Goal: Find specific page/section: Find specific page/section

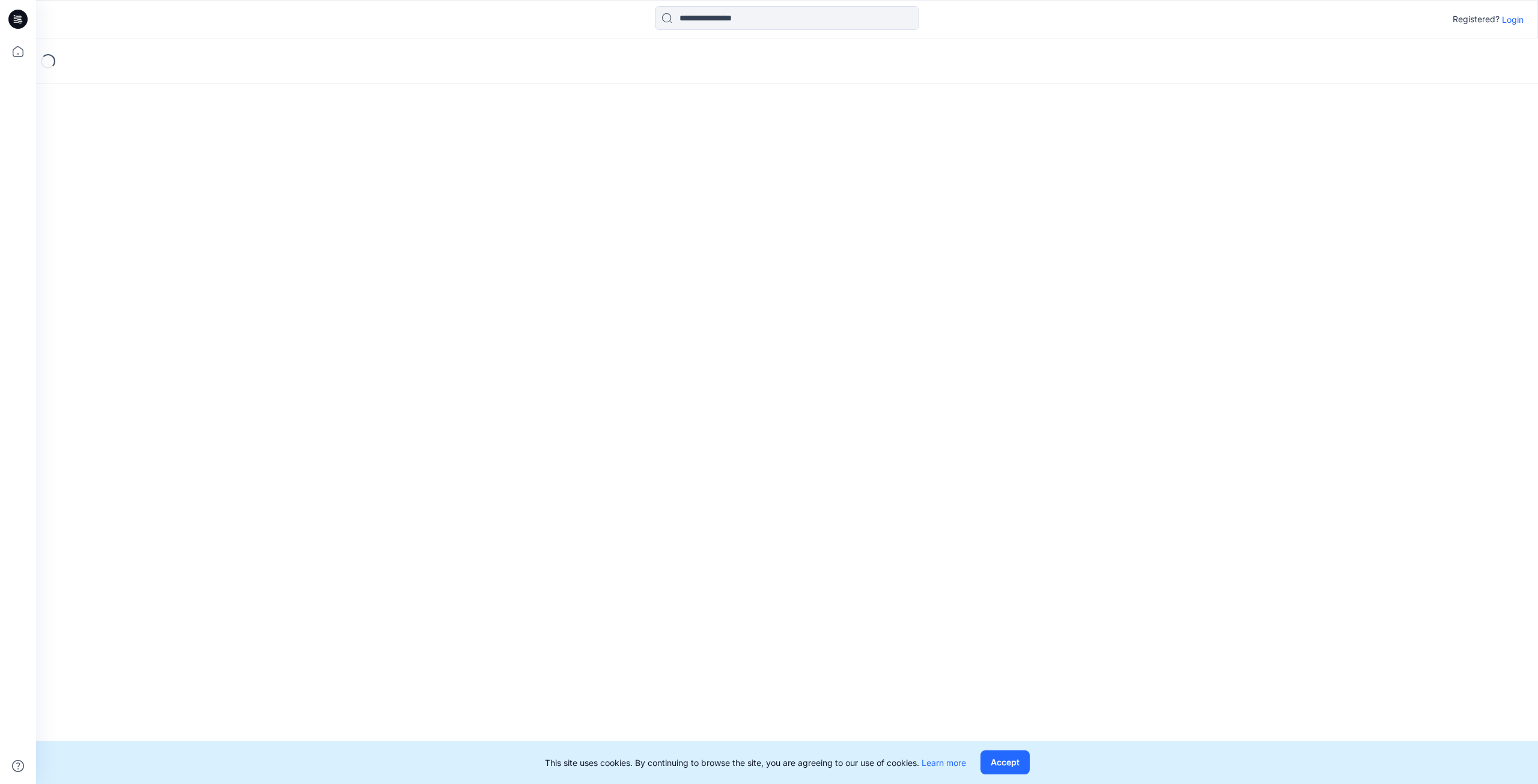
click at [1001, 763] on button "Accept" at bounding box center [1005, 763] width 49 height 24
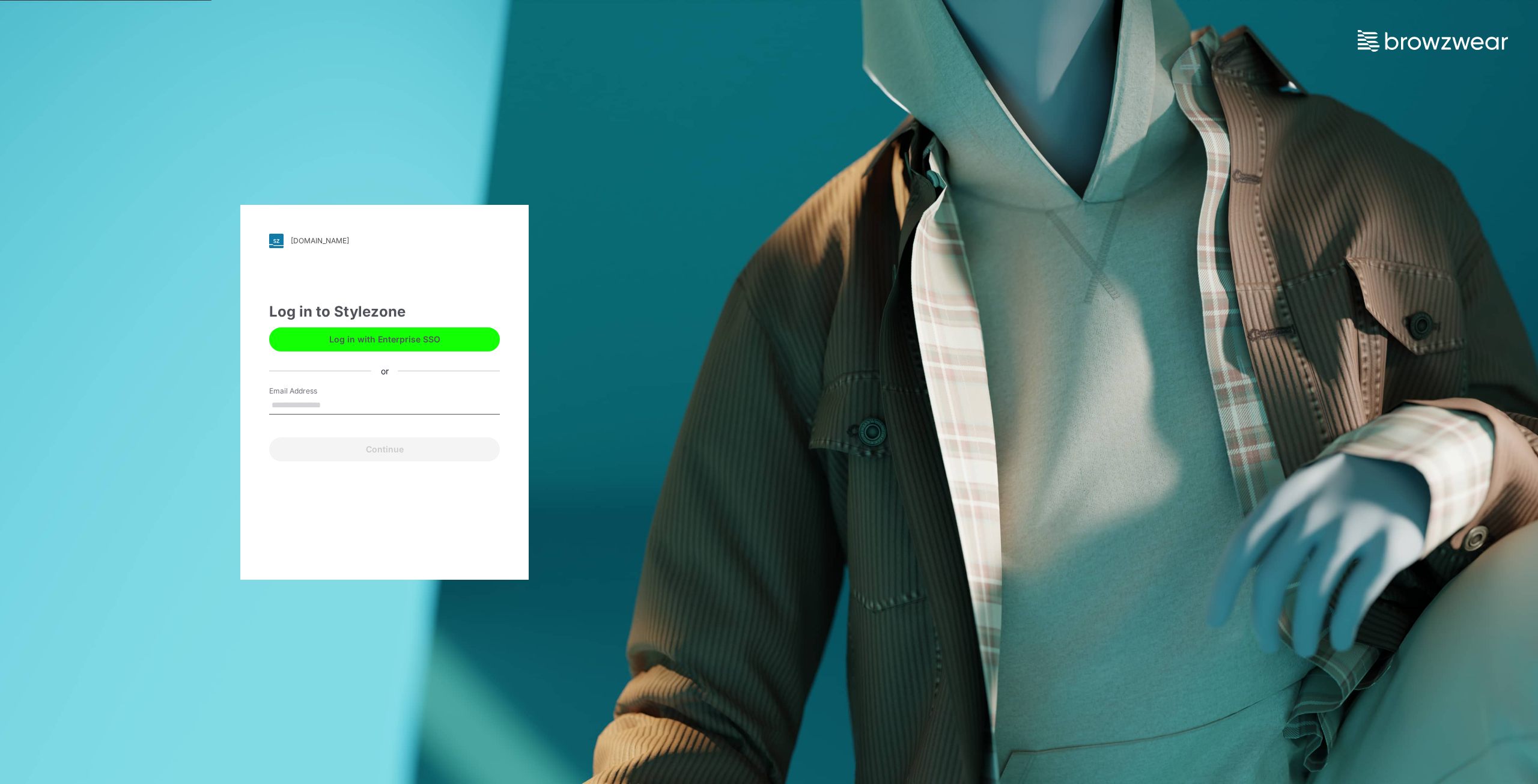
click at [324, 399] on input "Email Address" at bounding box center [384, 406] width 231 height 18
type input "**********"
click at [381, 452] on button "Continue" at bounding box center [384, 449] width 231 height 24
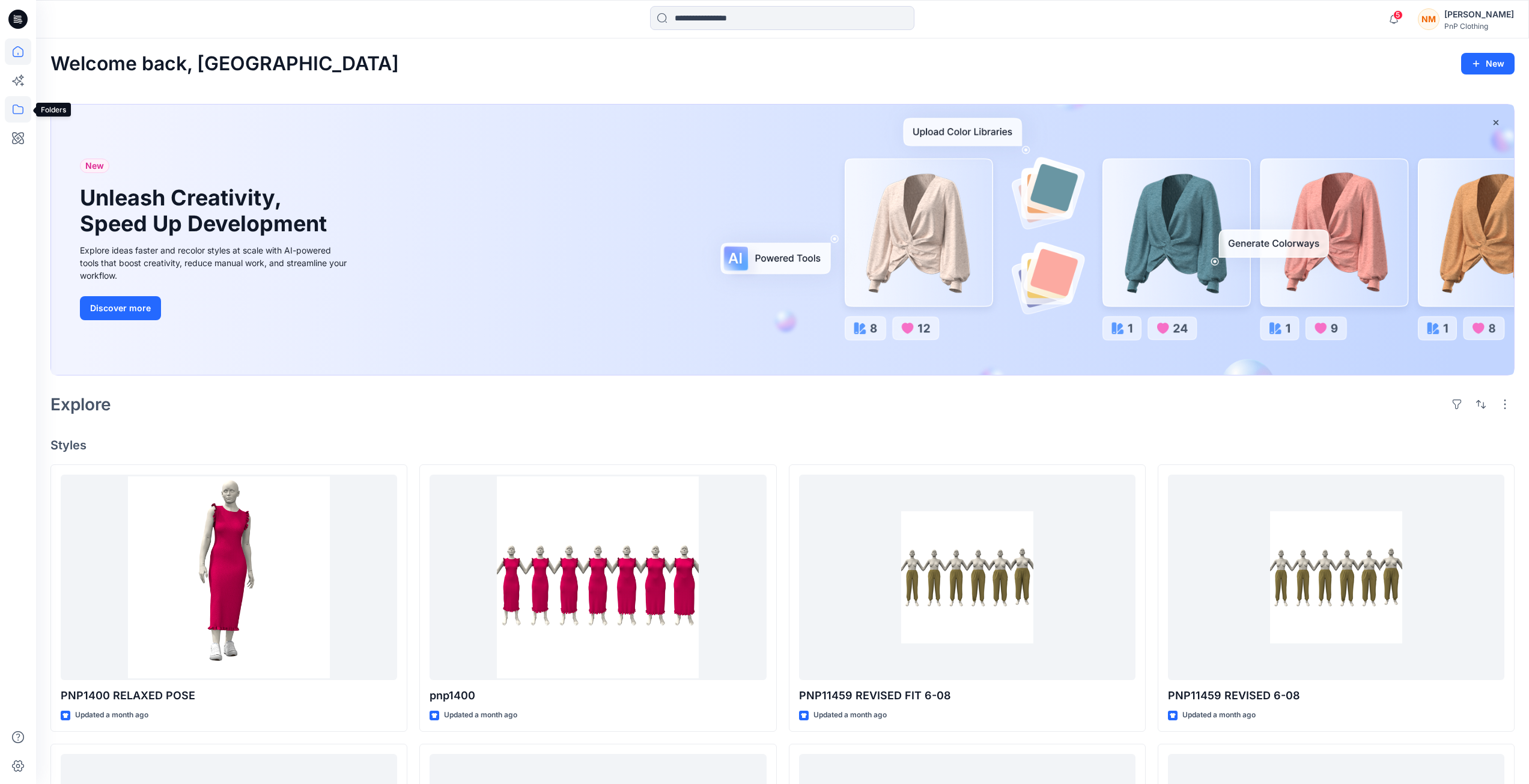
click at [20, 112] on icon at bounding box center [18, 109] width 26 height 26
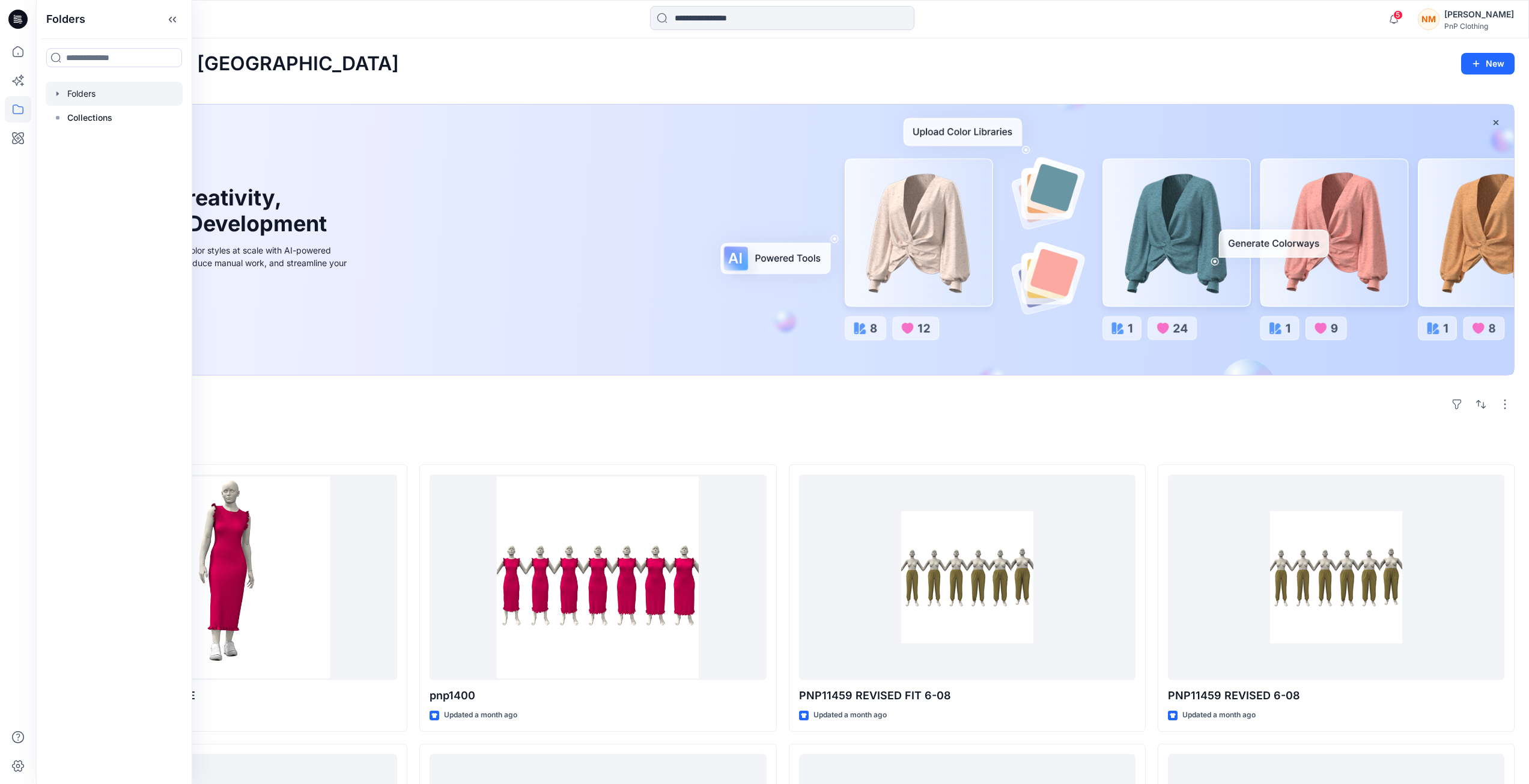
click at [82, 97] on div at bounding box center [114, 94] width 137 height 24
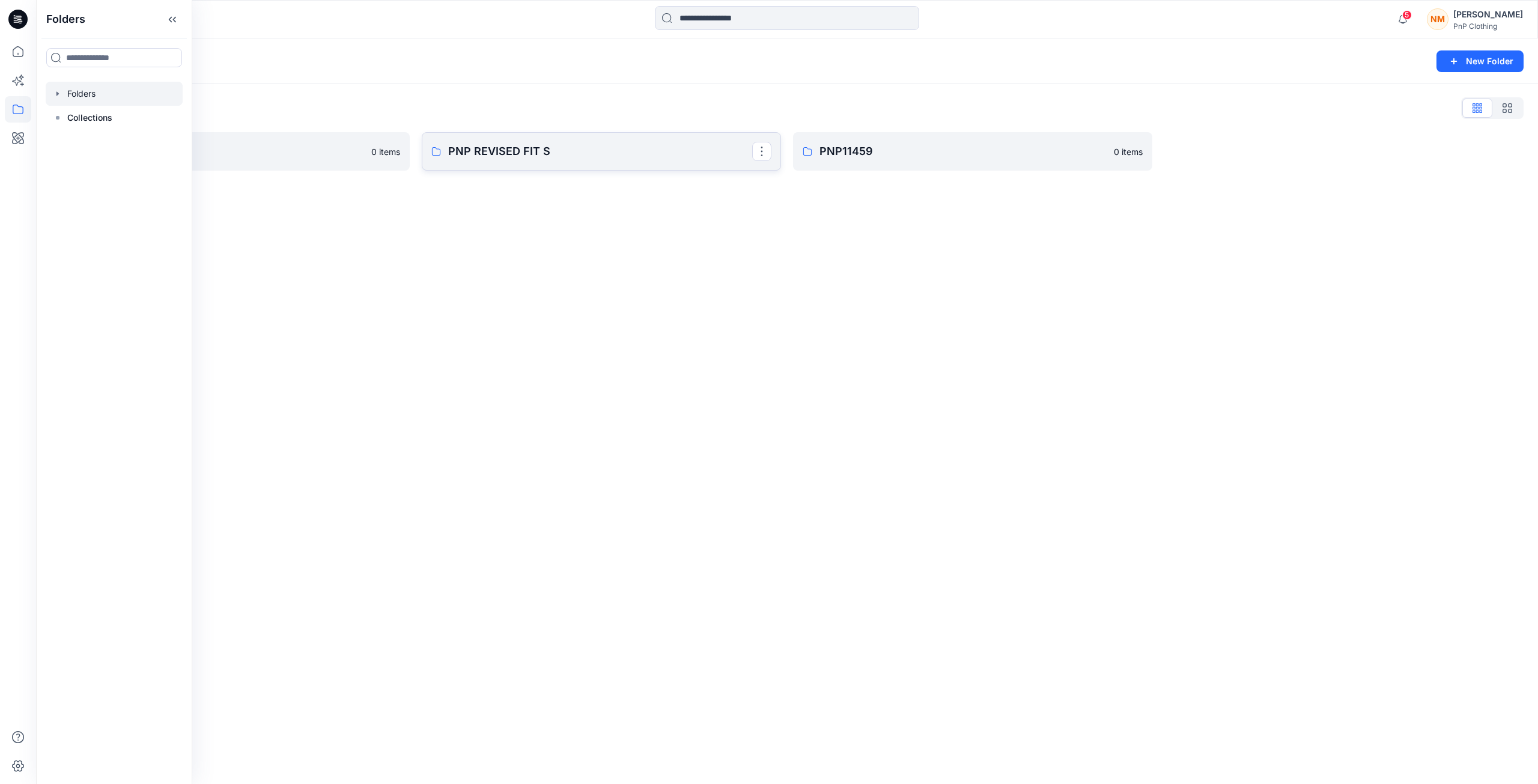
click at [516, 149] on p "PNP REVISED FIT S" at bounding box center [600, 151] width 304 height 17
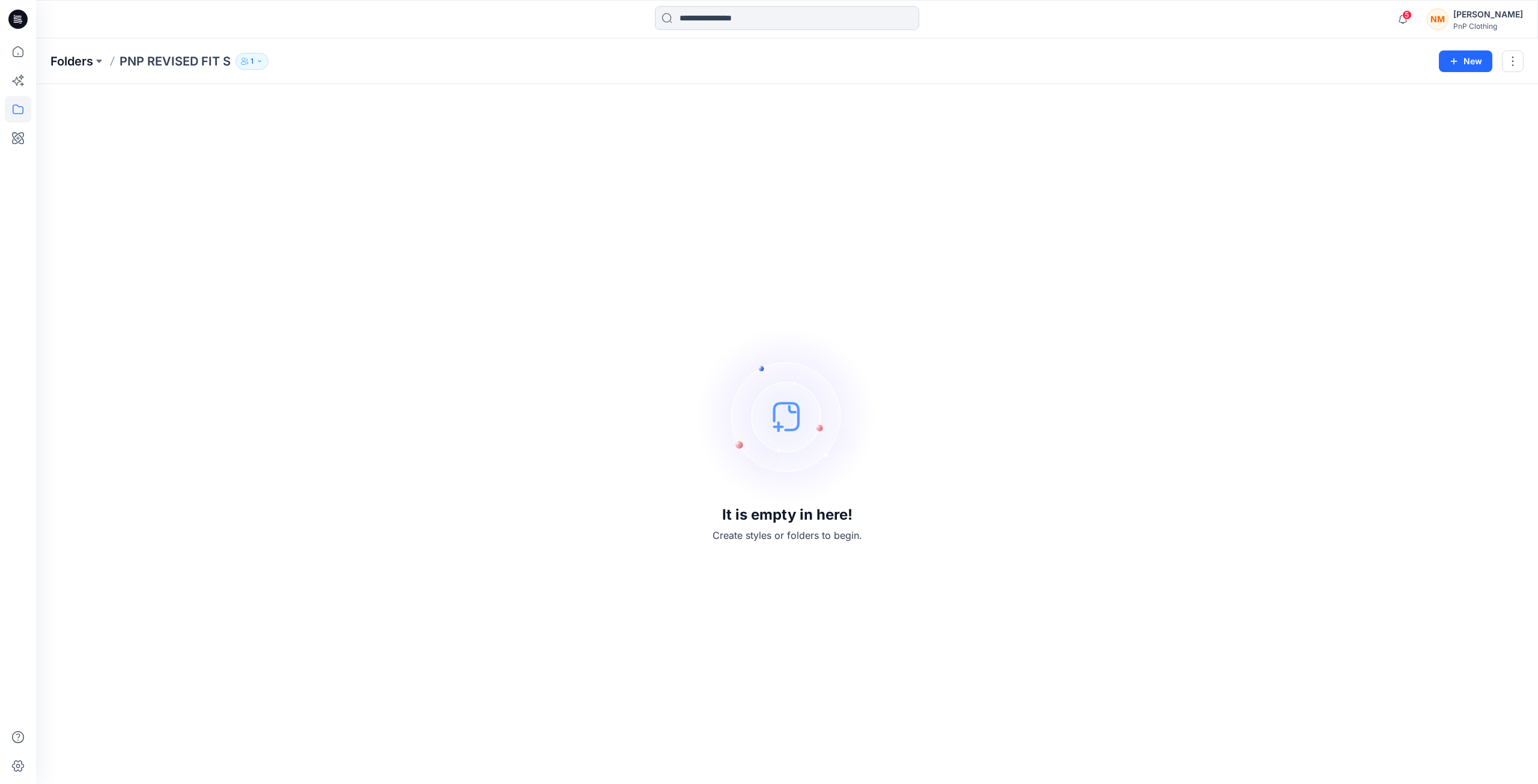
click at [92, 64] on p "Folders" at bounding box center [71, 61] width 43 height 17
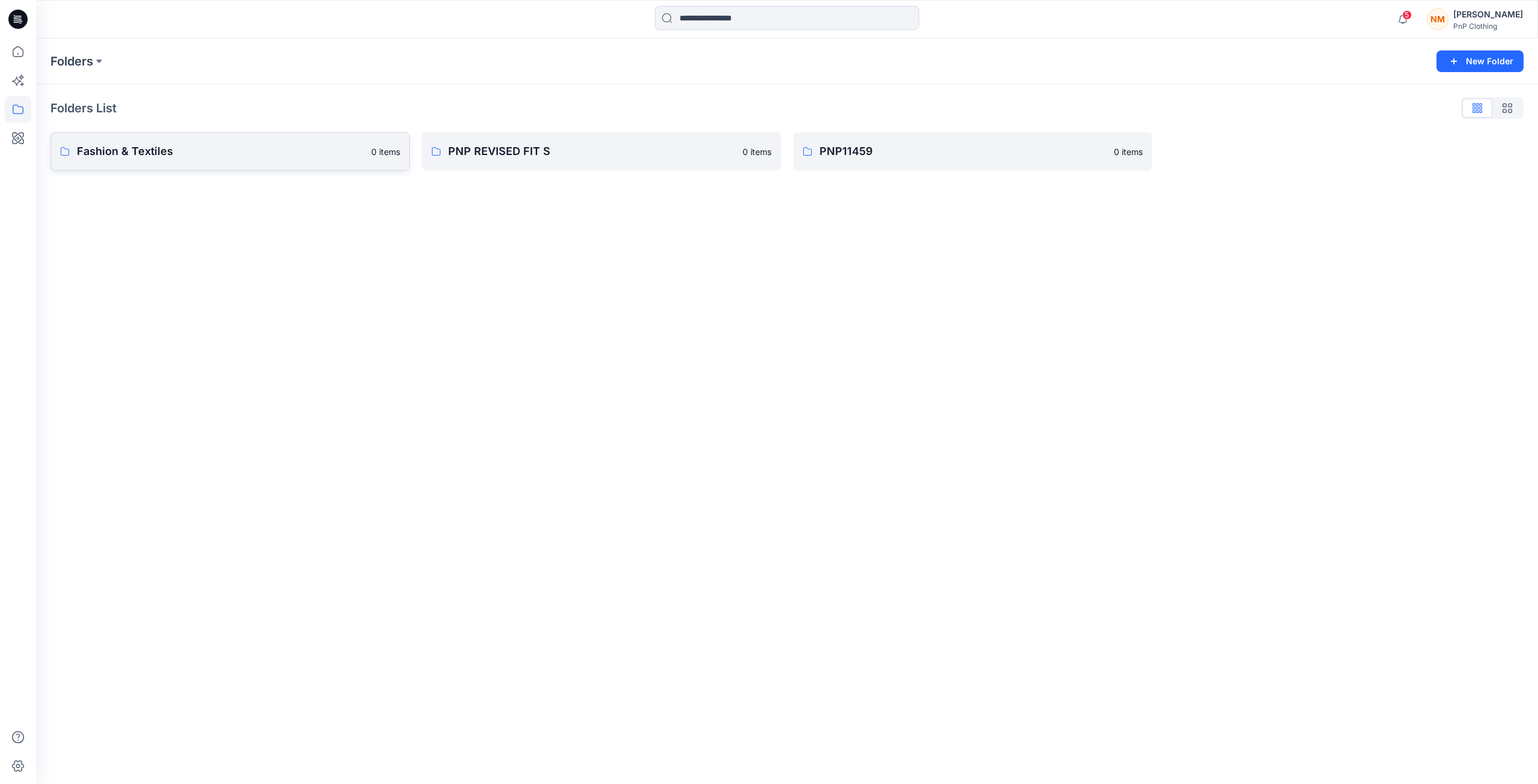
click at [115, 150] on p "Fashion & Textiles" at bounding box center [220, 151] width 287 height 17
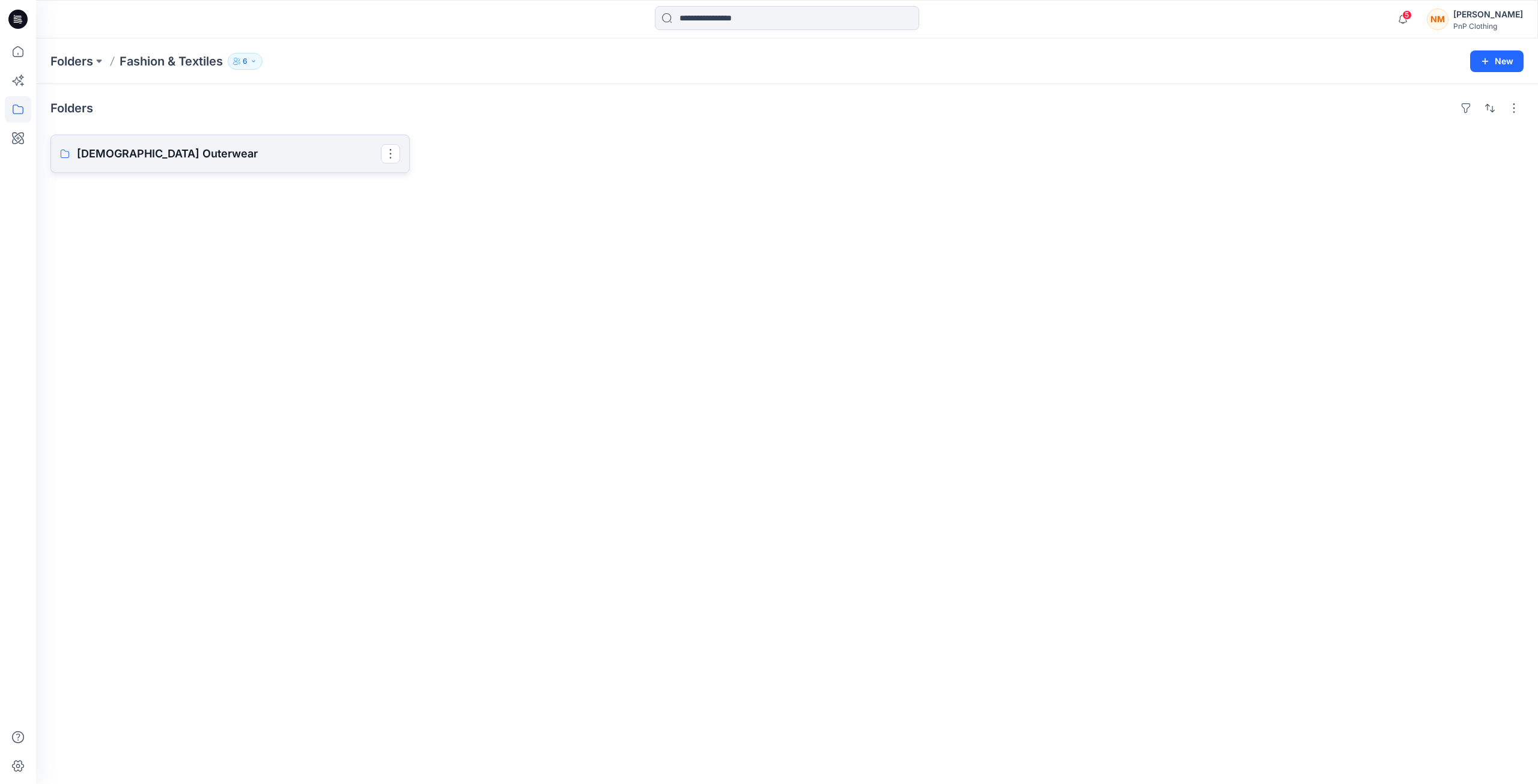
click at [96, 157] on p "[DEMOGRAPHIC_DATA] Outerwear" at bounding box center [229, 153] width 304 height 17
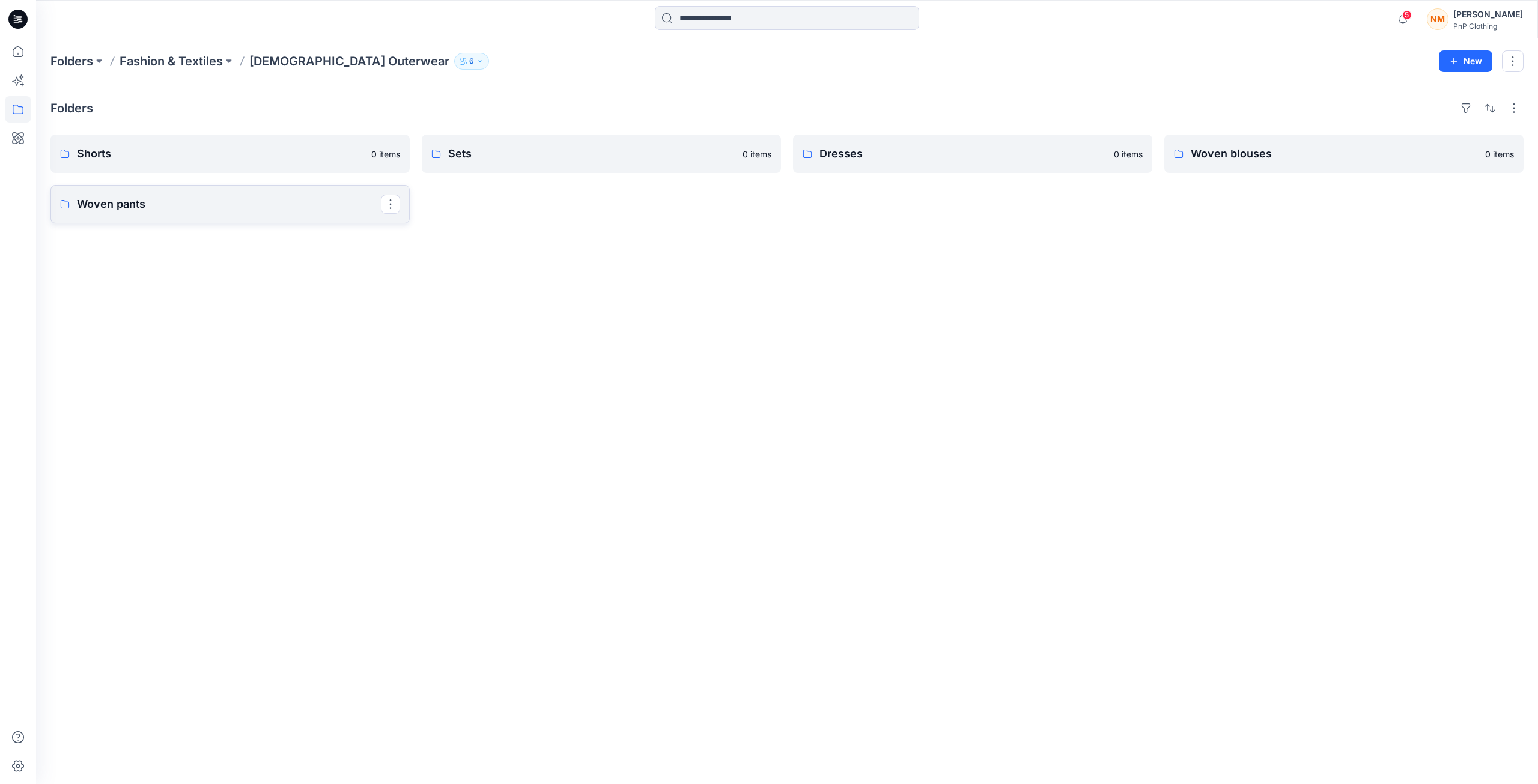
click at [109, 210] on p "Woven pants" at bounding box center [229, 204] width 304 height 17
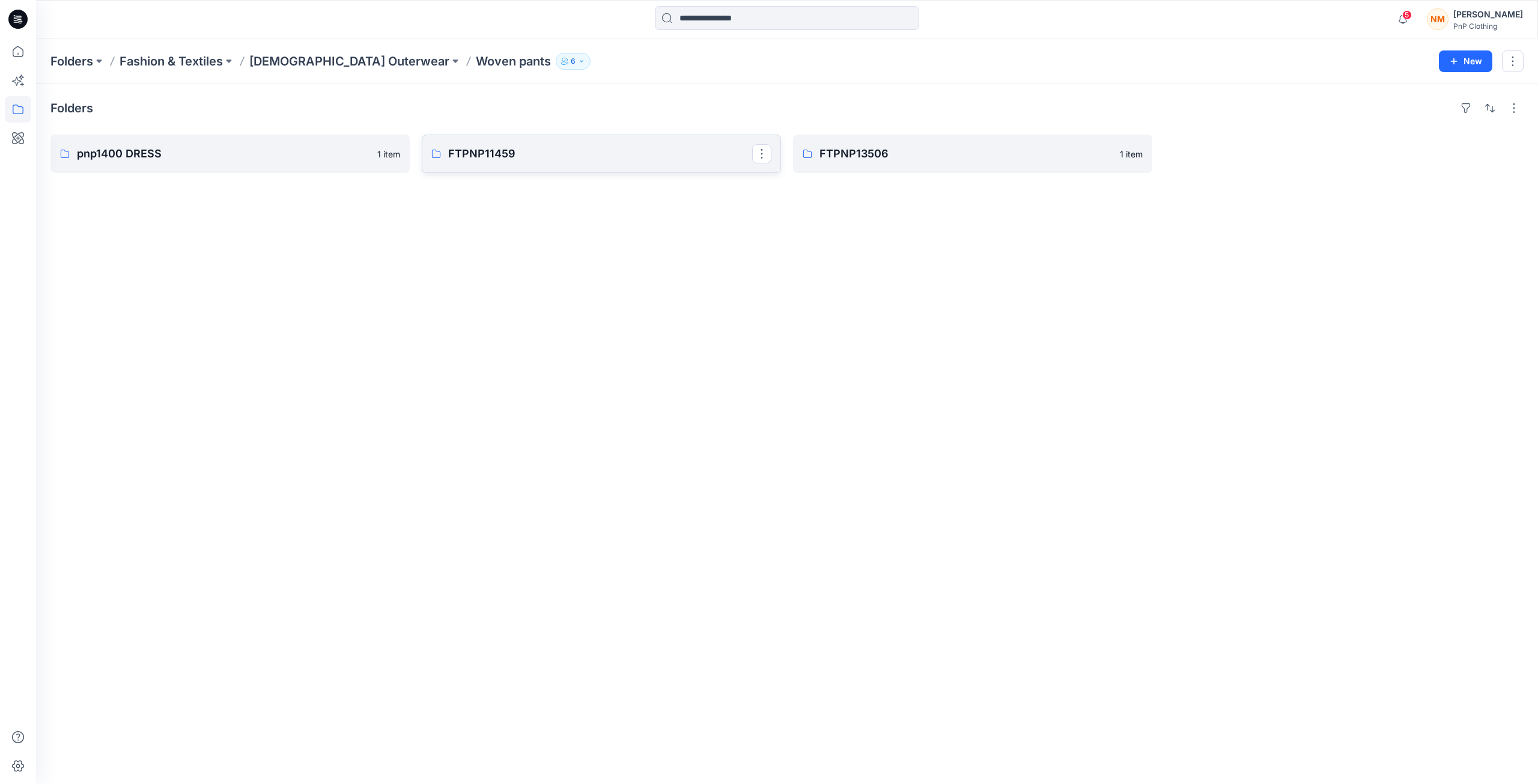
click at [507, 157] on p "FTPNP11459" at bounding box center [600, 153] width 304 height 17
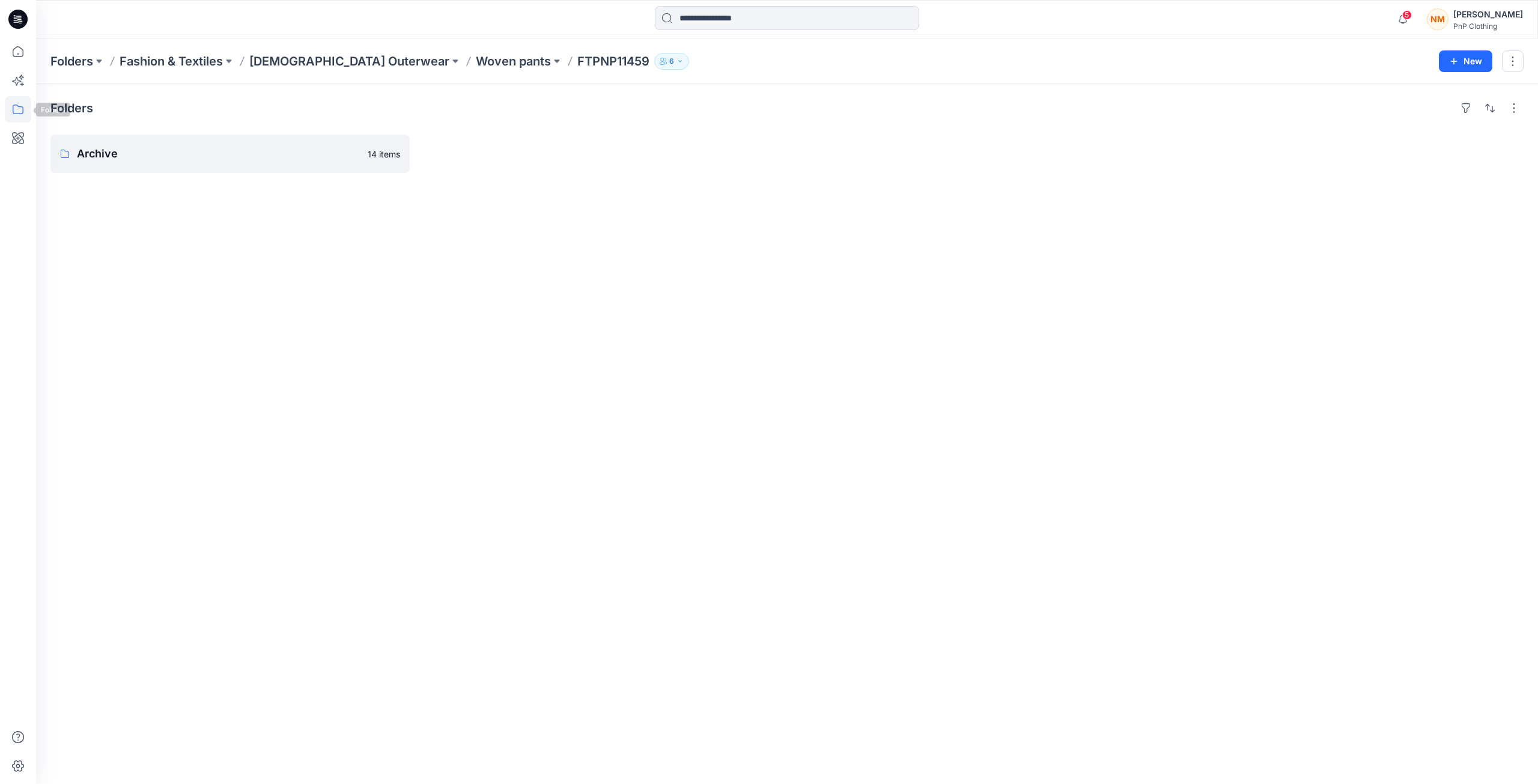
click at [16, 109] on icon at bounding box center [18, 109] width 26 height 26
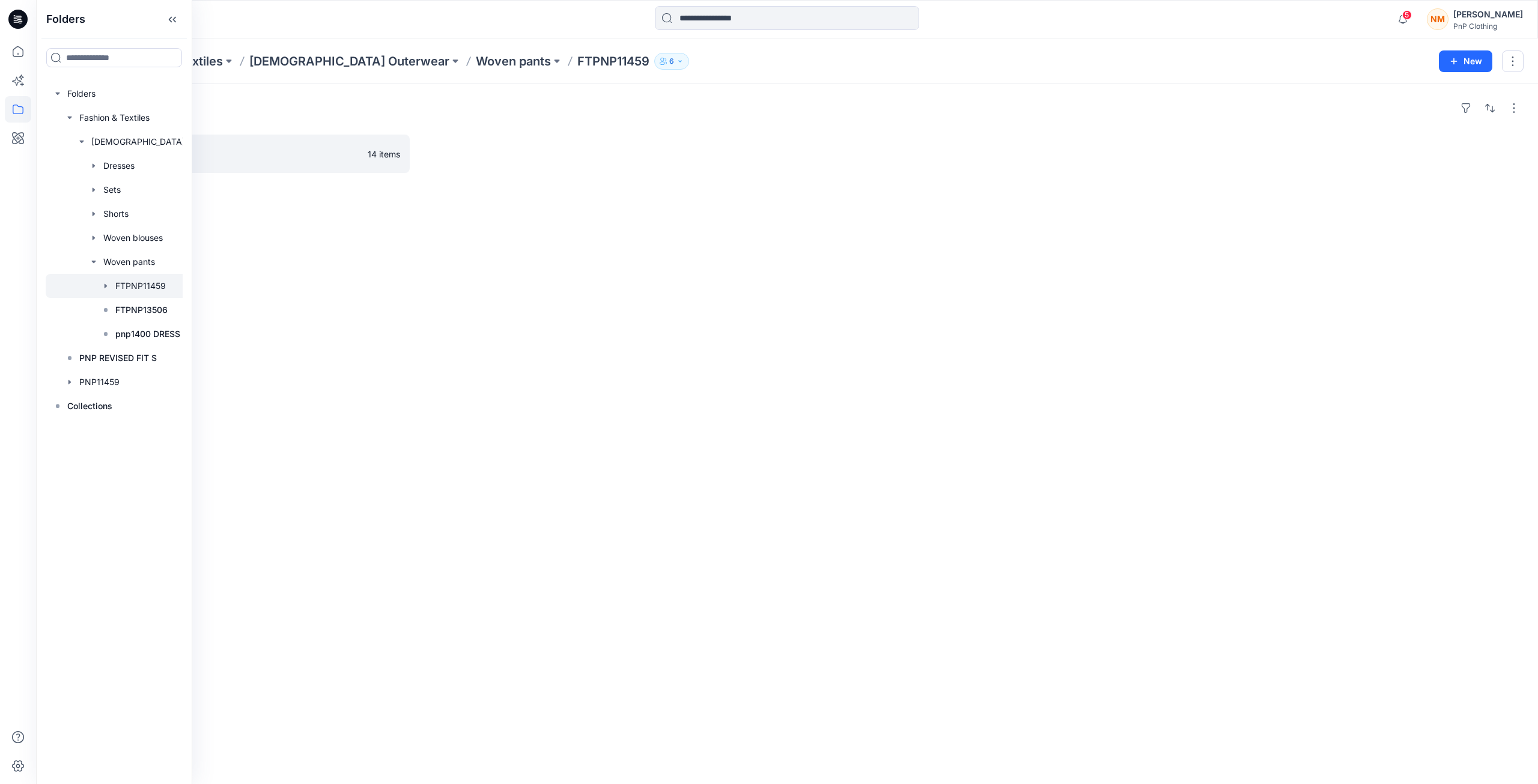
click at [411, 475] on div "Folders Archive 14 items" at bounding box center [787, 434] width 1502 height 700
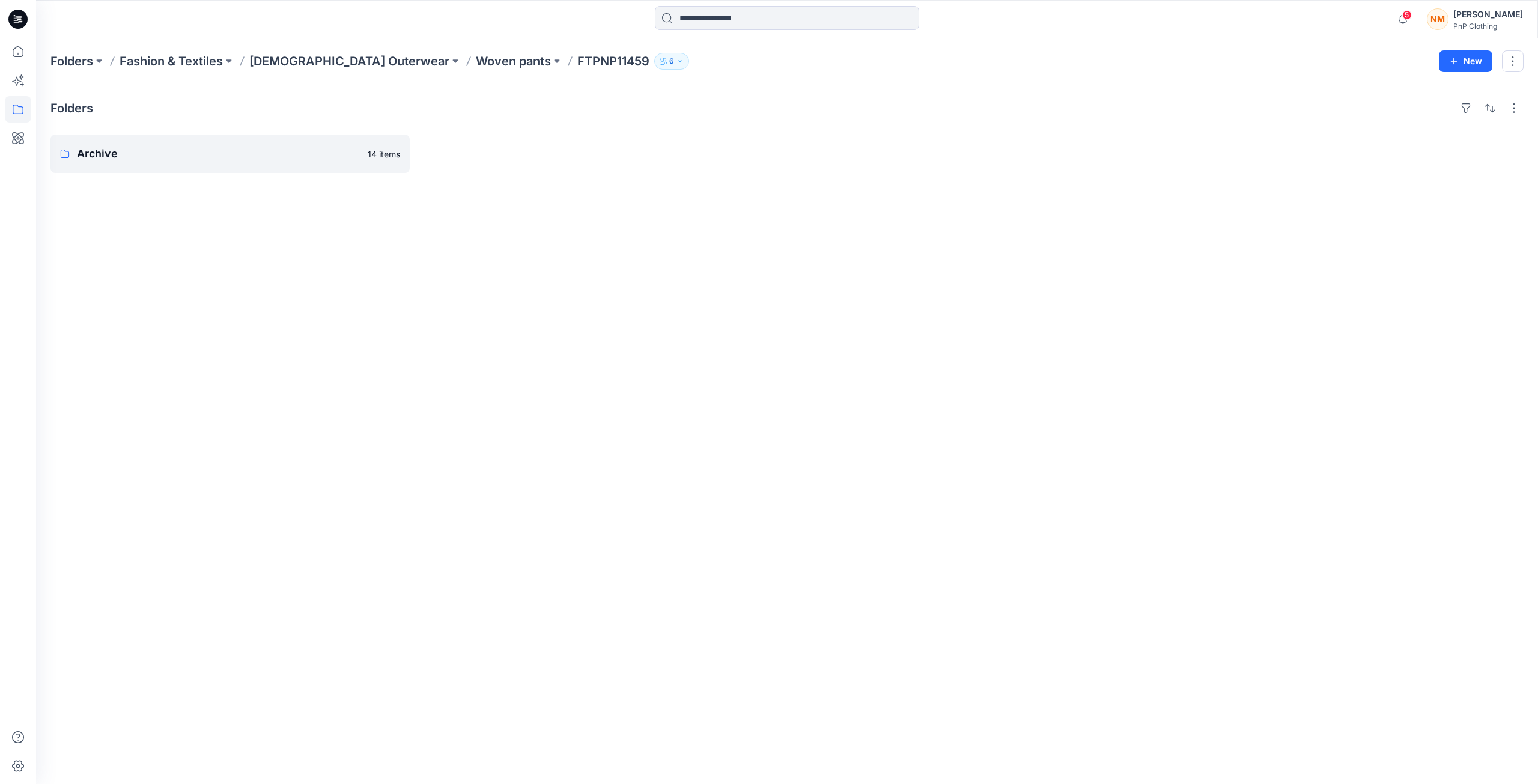
click at [577, 64] on p "FTPNP11459" at bounding box center [613, 61] width 72 height 17
click at [476, 58] on p "Woven pants" at bounding box center [513, 61] width 75 height 17
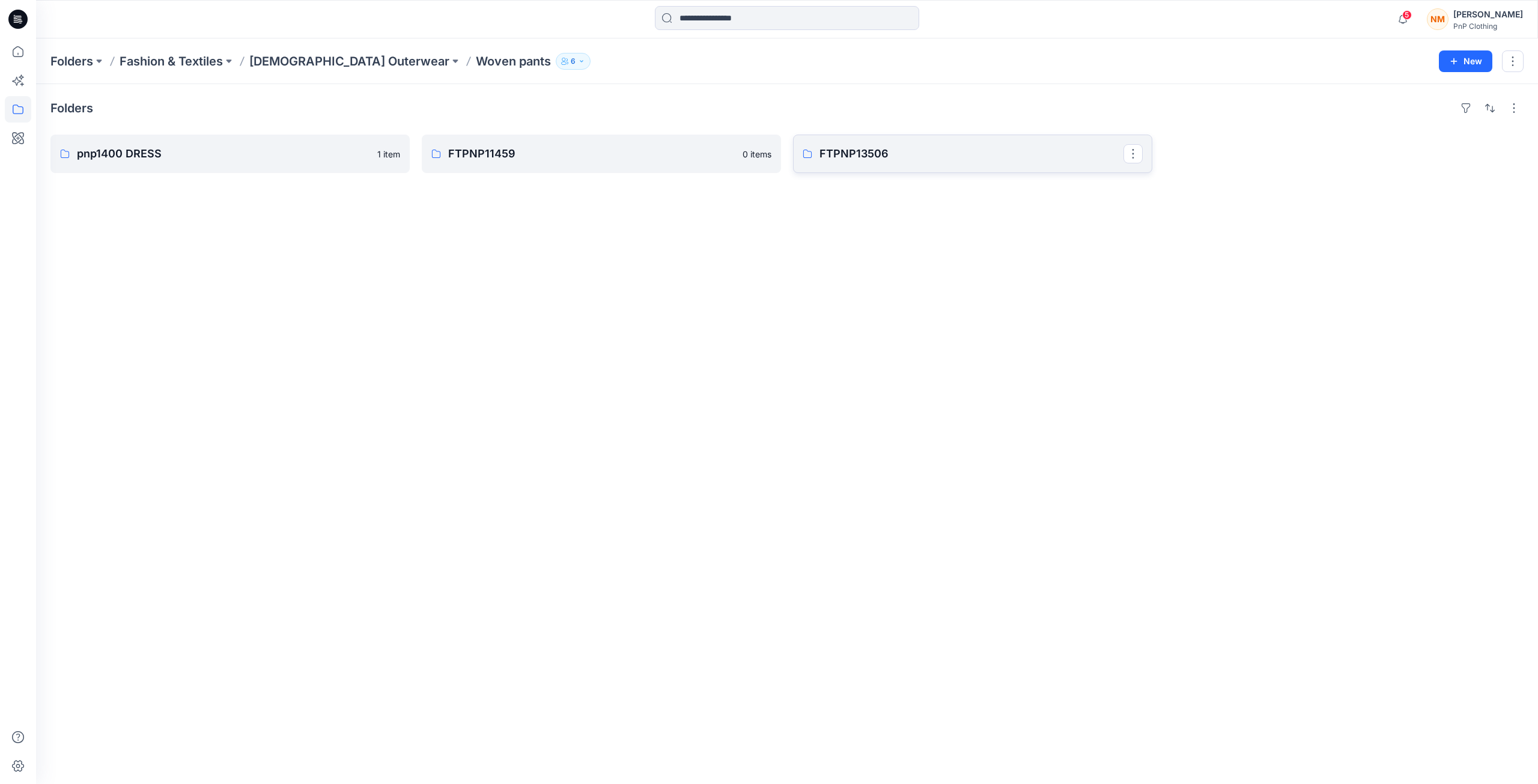
click at [880, 156] on p "FTPNP13506" at bounding box center [972, 153] width 304 height 17
